Goal: Find specific page/section: Find specific page/section

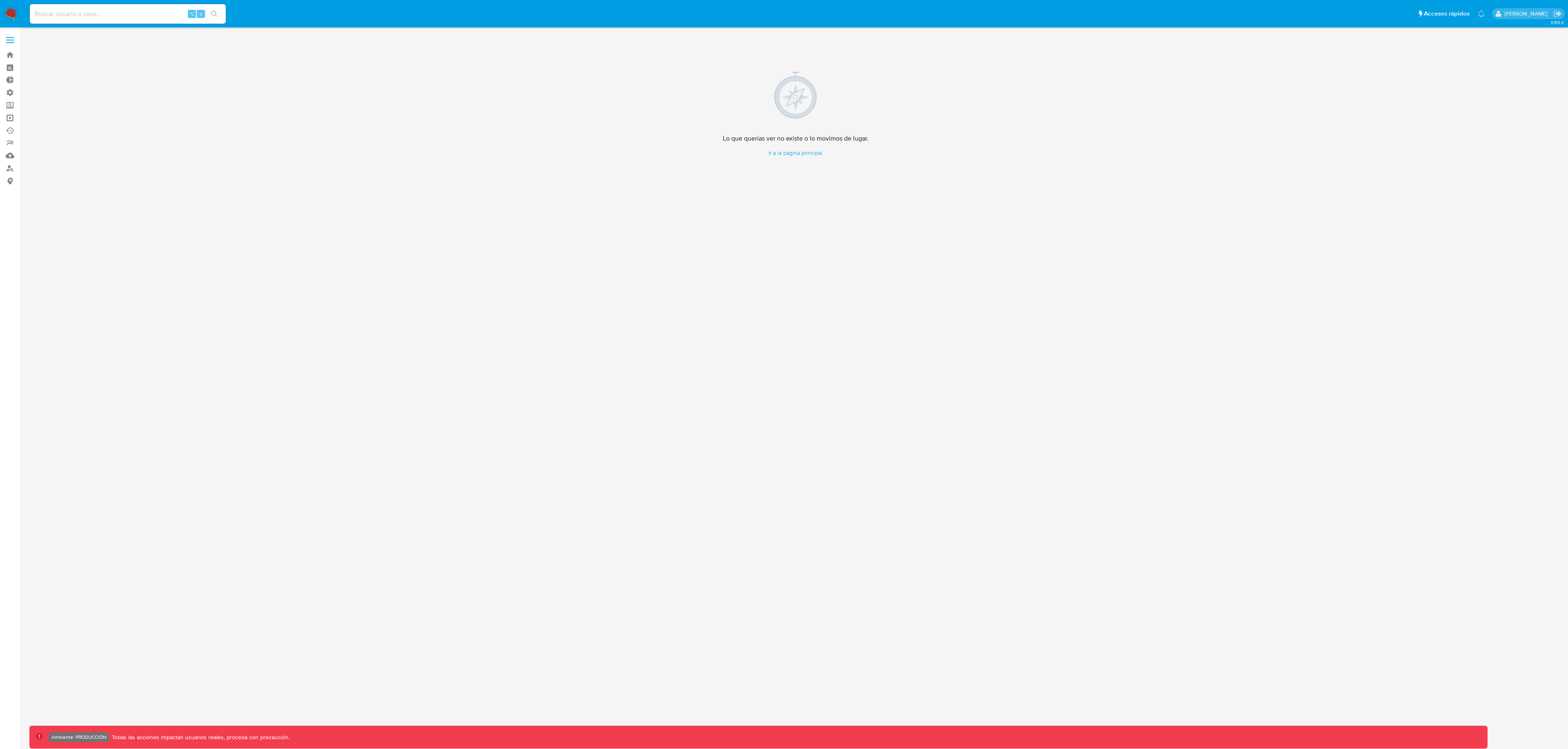
click at [15, 118] on link "Operaciones masivas" at bounding box center [49, 117] width 97 height 13
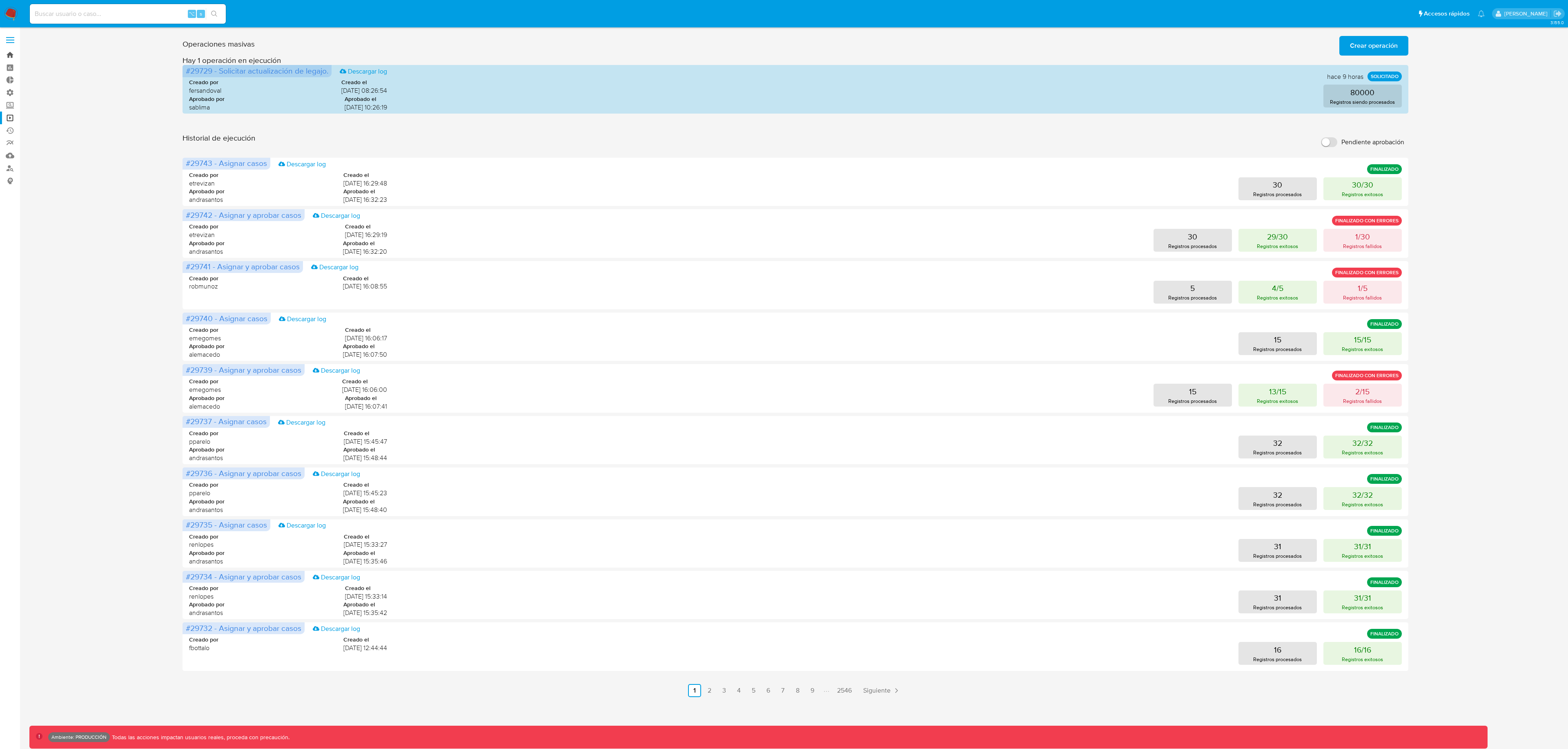
click at [12, 56] on link "Bandeja" at bounding box center [49, 54] width 97 height 13
